Goal: Navigation & Orientation: Find specific page/section

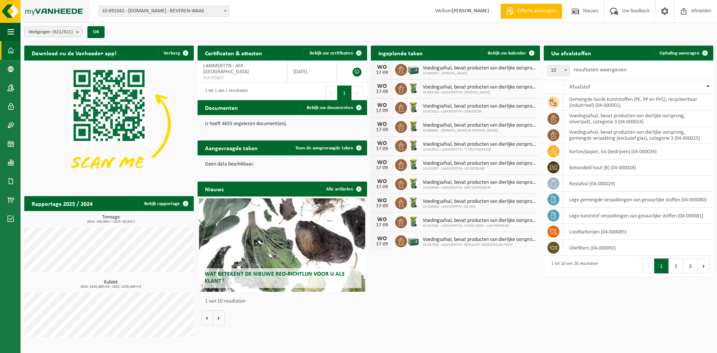
click at [10, 15] on img at bounding box center [45, 11] width 90 height 22
